Goal: Task Accomplishment & Management: Use online tool/utility

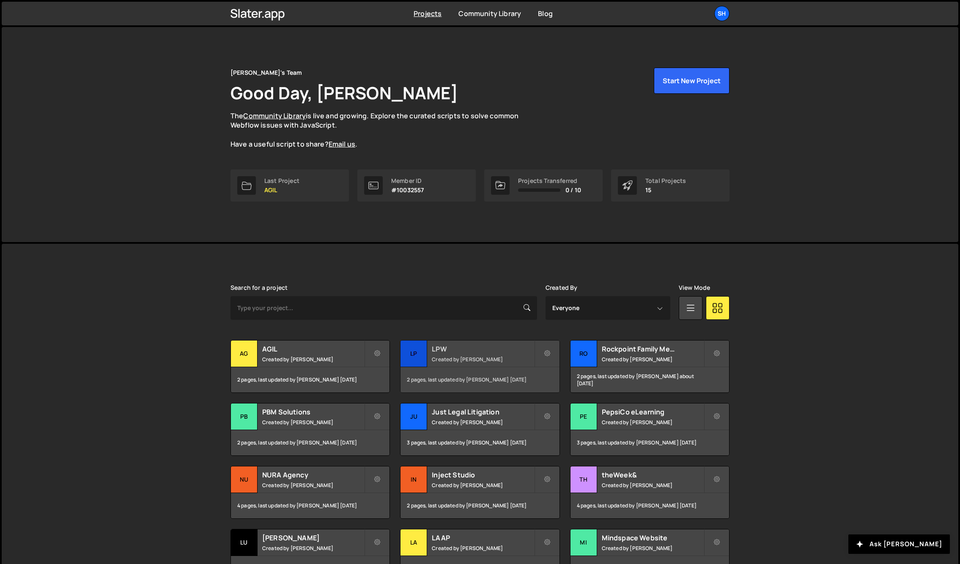
click at [417, 351] on div "LP" at bounding box center [413, 354] width 27 height 27
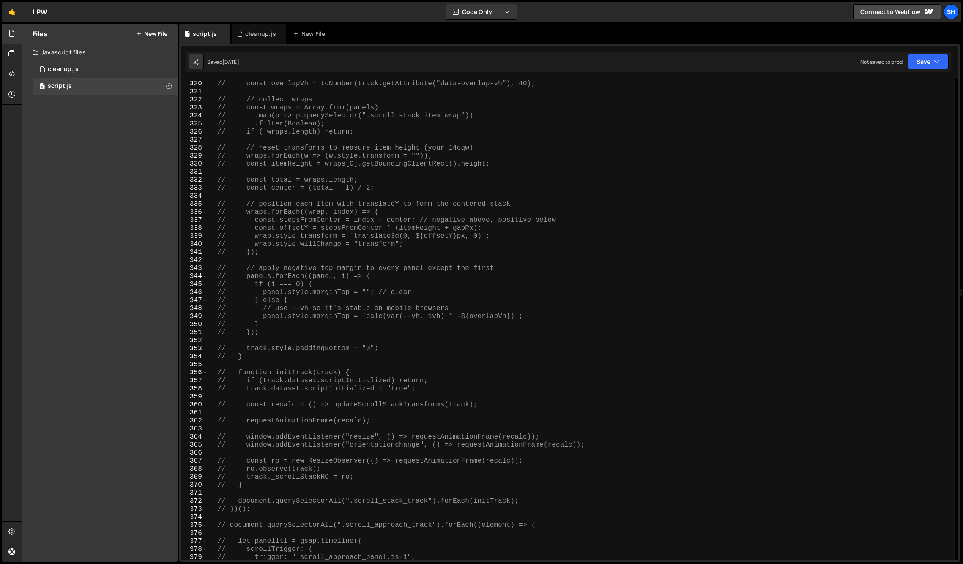
scroll to position [2326, 0]
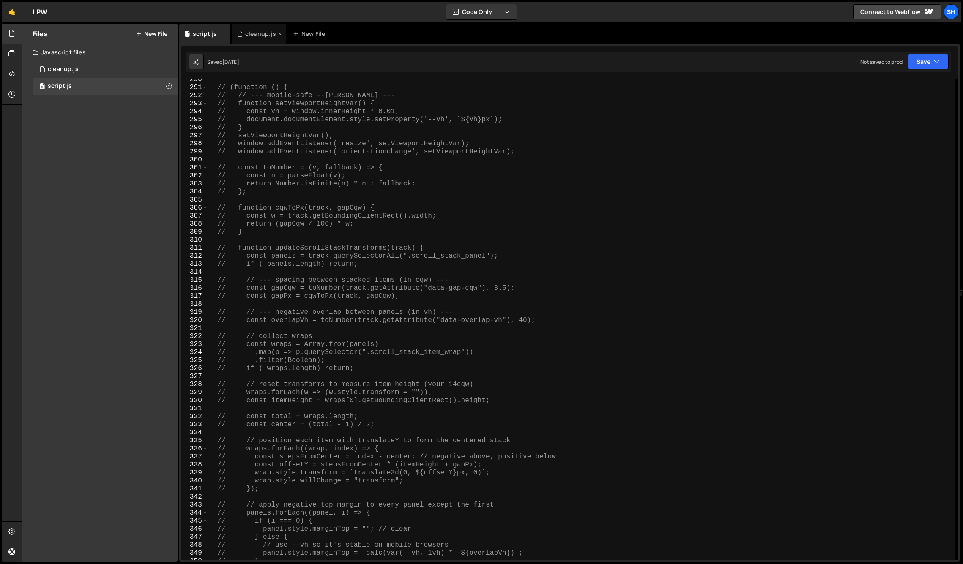
click at [249, 31] on div "cleanup.js" at bounding box center [260, 34] width 31 height 8
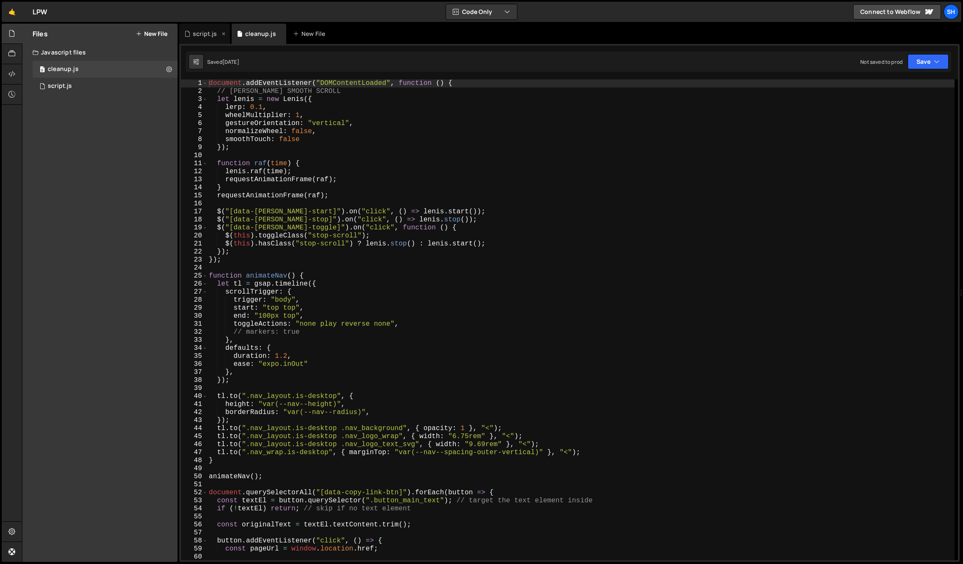
click at [204, 33] on div "script.js" at bounding box center [205, 34] width 24 height 8
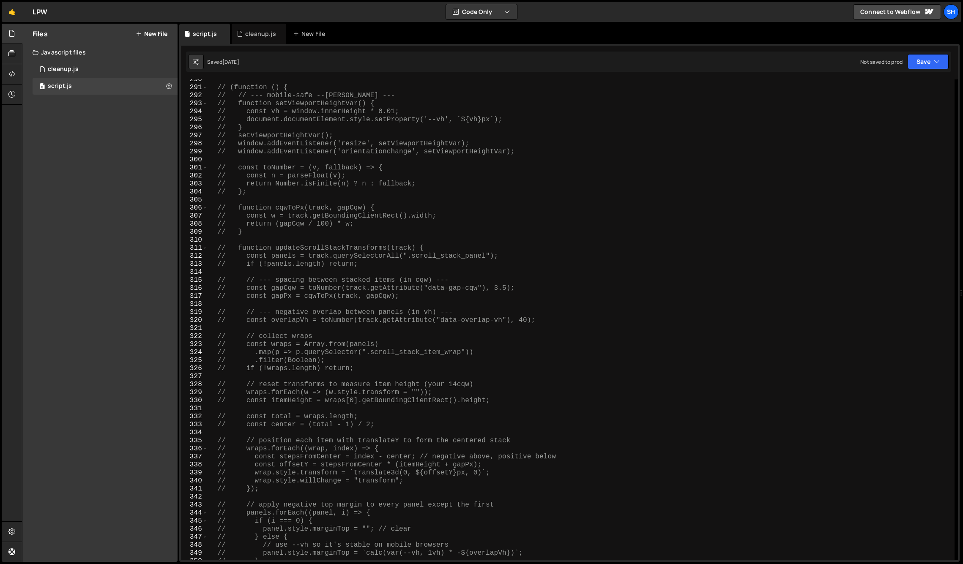
click at [332, 233] on div "// (function () { // // --- mobile-safe --[PERSON_NAME] --- // function setView…" at bounding box center [581, 324] width 747 height 497
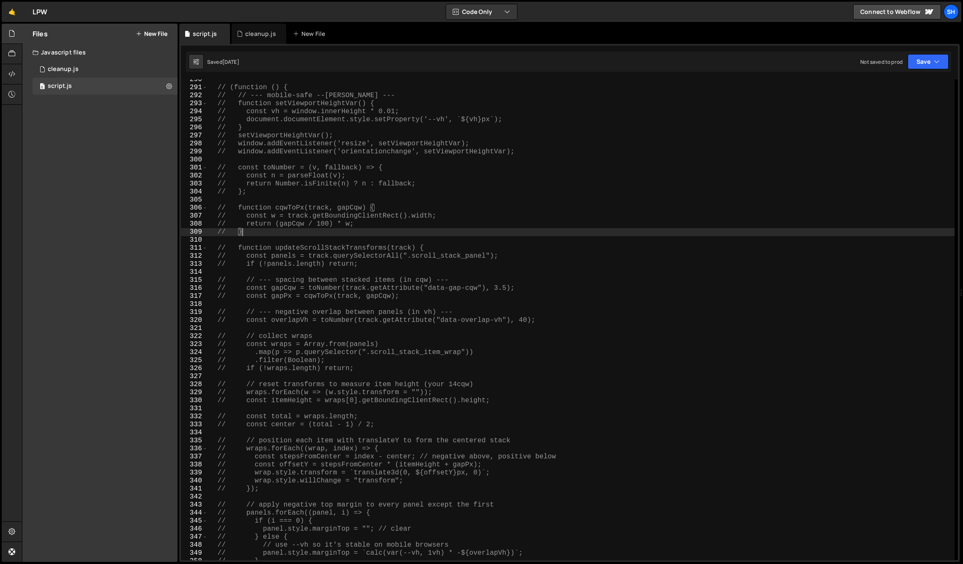
type textarea "// }"
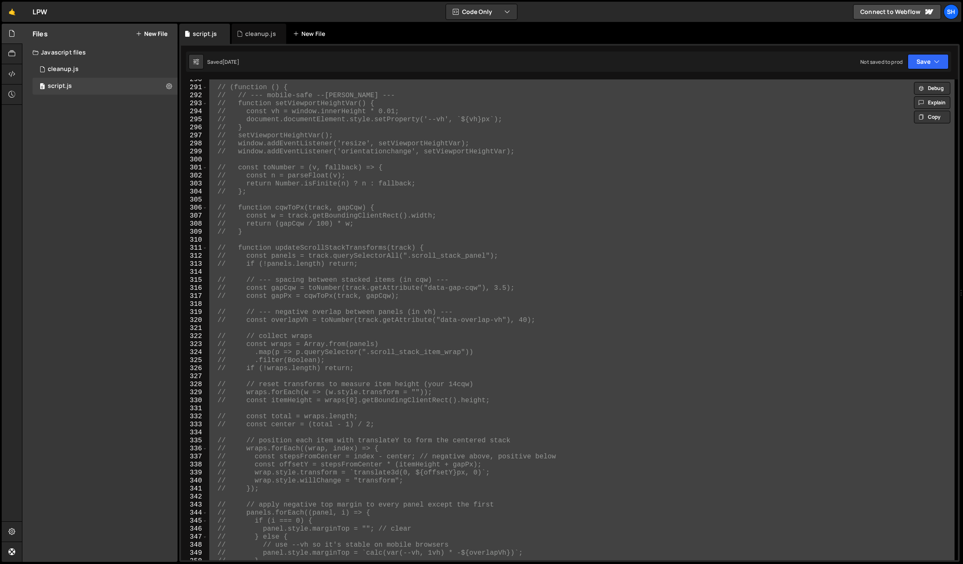
click at [315, 32] on div "New File" at bounding box center [311, 34] width 36 height 8
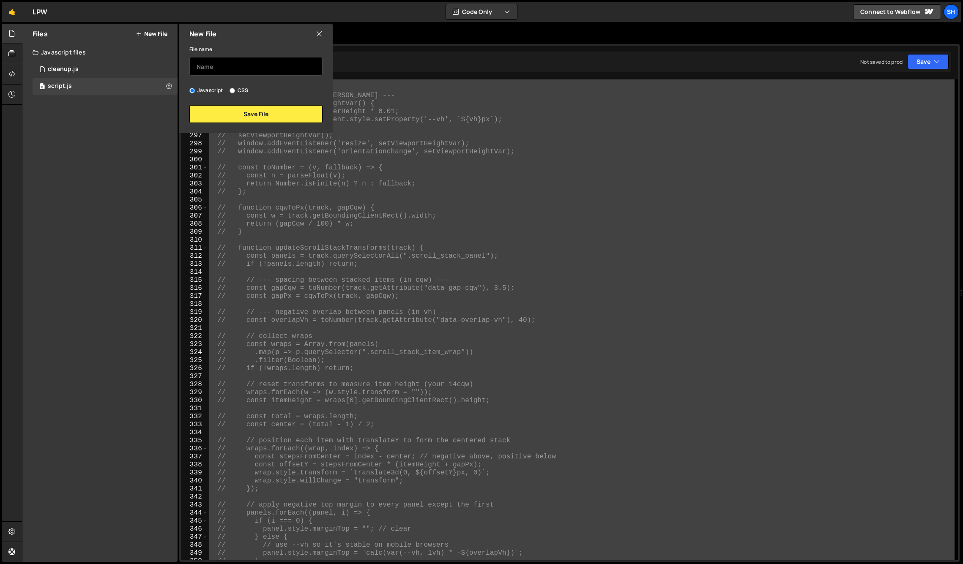
click at [241, 64] on input "text" at bounding box center [255, 66] width 133 height 19
type input "backup"
click at [245, 120] on button "Save File" at bounding box center [255, 114] width 133 height 18
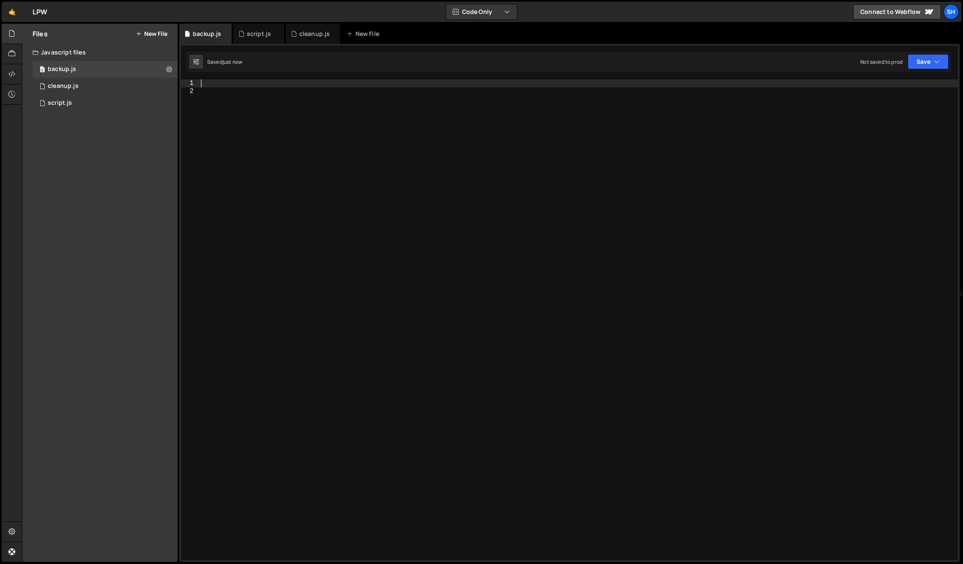
click at [248, 86] on div at bounding box center [578, 327] width 759 height 497
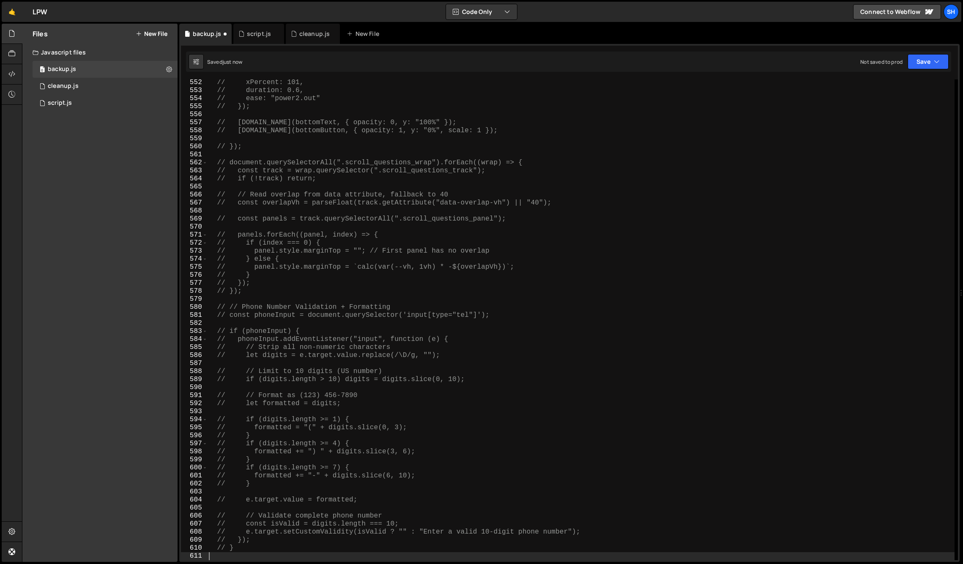
scroll to position [4428, 0]
click at [250, 34] on div "script.js" at bounding box center [259, 34] width 24 height 8
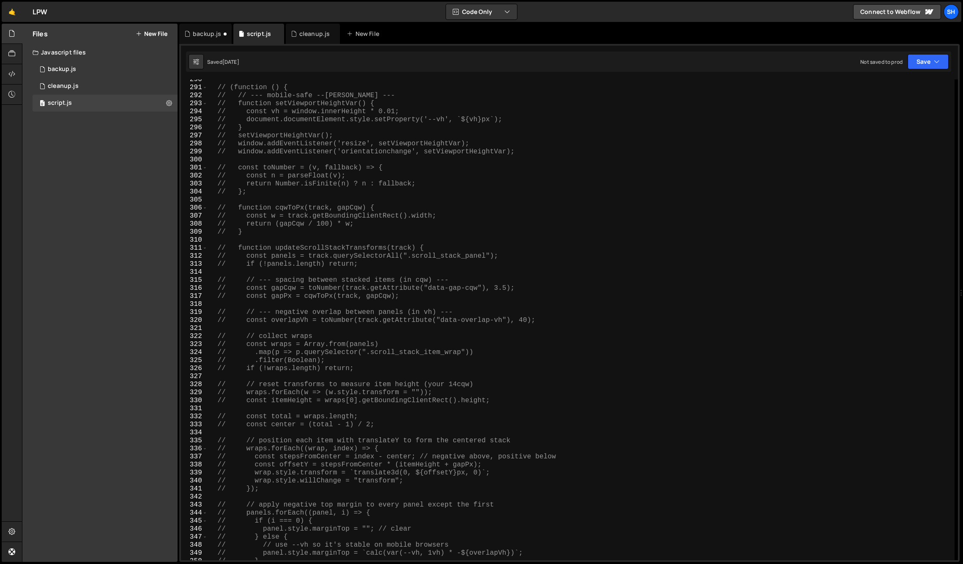
click at [242, 133] on div "// (function () { // // --- mobile-safe --[PERSON_NAME] --- // function setView…" at bounding box center [581, 324] width 747 height 497
type textarea "// }"
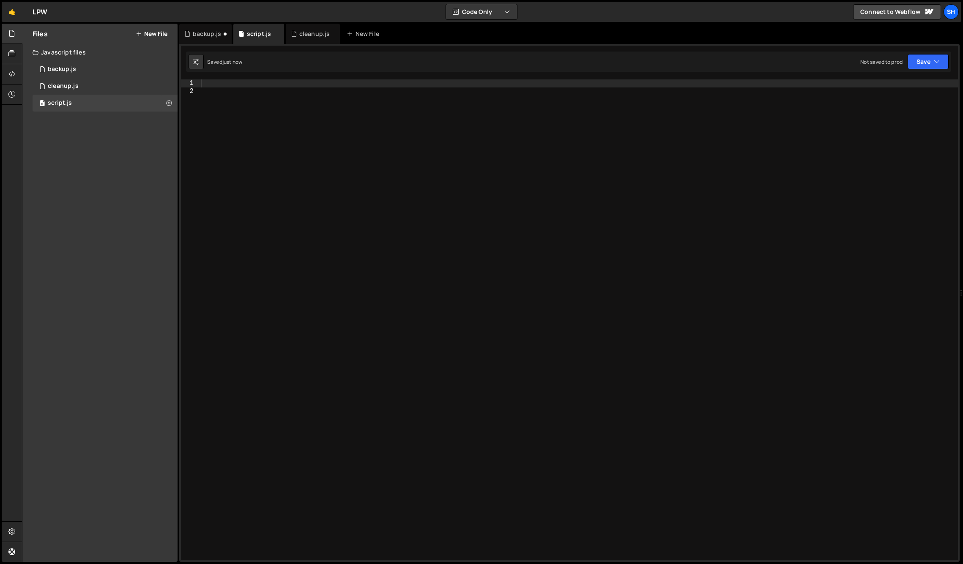
drag, startPoint x: 124, startPoint y: 174, endPoint x: 134, endPoint y: 175, distance: 10.2
click at [124, 174] on div "Files New File Javascript files 0 backup.js 0 0 cleanup.js 0 0 script.js 0 CSS …" at bounding box center [99, 293] width 155 height 539
click at [87, 295] on div "Files New File Javascript files 0 backup.js 0 0 cleanup.js 0 0 script.js 0 CSS …" at bounding box center [99, 293] width 155 height 539
